Goal: Information Seeking & Learning: Learn about a topic

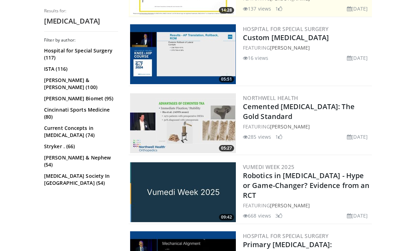
scroll to position [190, 0]
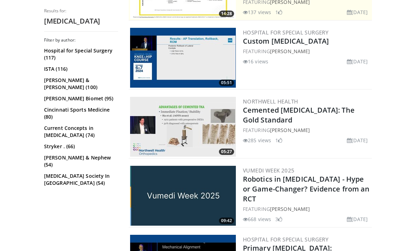
click at [203, 131] on img at bounding box center [183, 127] width 106 height 60
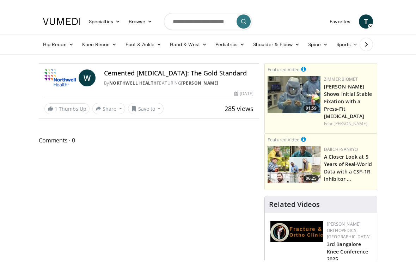
scroll to position [8, 0]
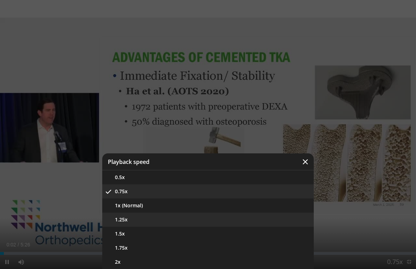
click at [151, 223] on button "1.25x" at bounding box center [207, 219] width 211 height 14
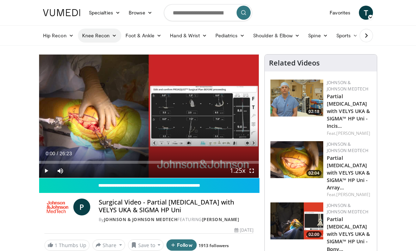
click at [94, 29] on link "Knee Recon" at bounding box center [99, 36] width 43 height 14
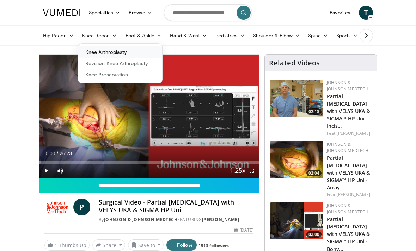
click at [101, 52] on link "Knee Arthroplasty" at bounding box center [120, 51] width 84 height 11
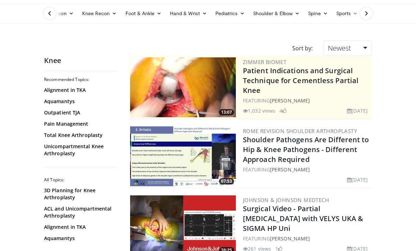
scroll to position [21, 0]
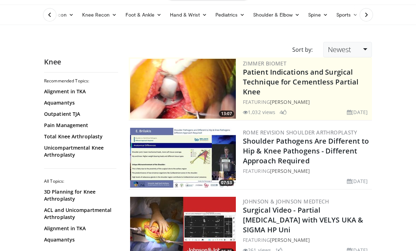
click at [362, 44] on link "Newest" at bounding box center [347, 49] width 49 height 15
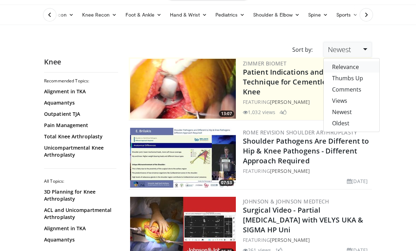
click at [352, 65] on link "Relevance" at bounding box center [351, 66] width 56 height 11
